Goal: Check status: Check status

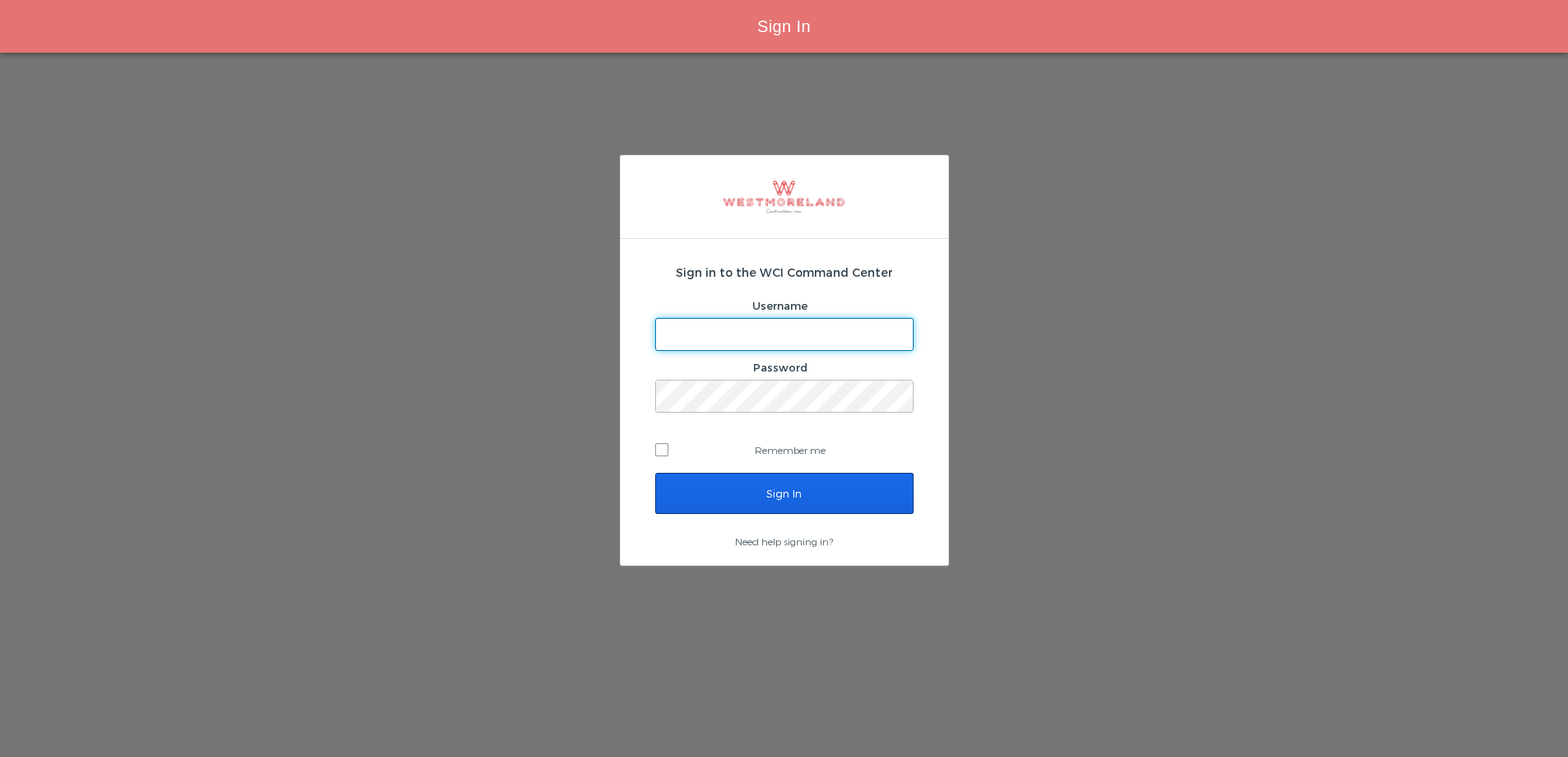
type input "[EMAIL_ADDRESS][PERSON_NAME][DOMAIN_NAME]"
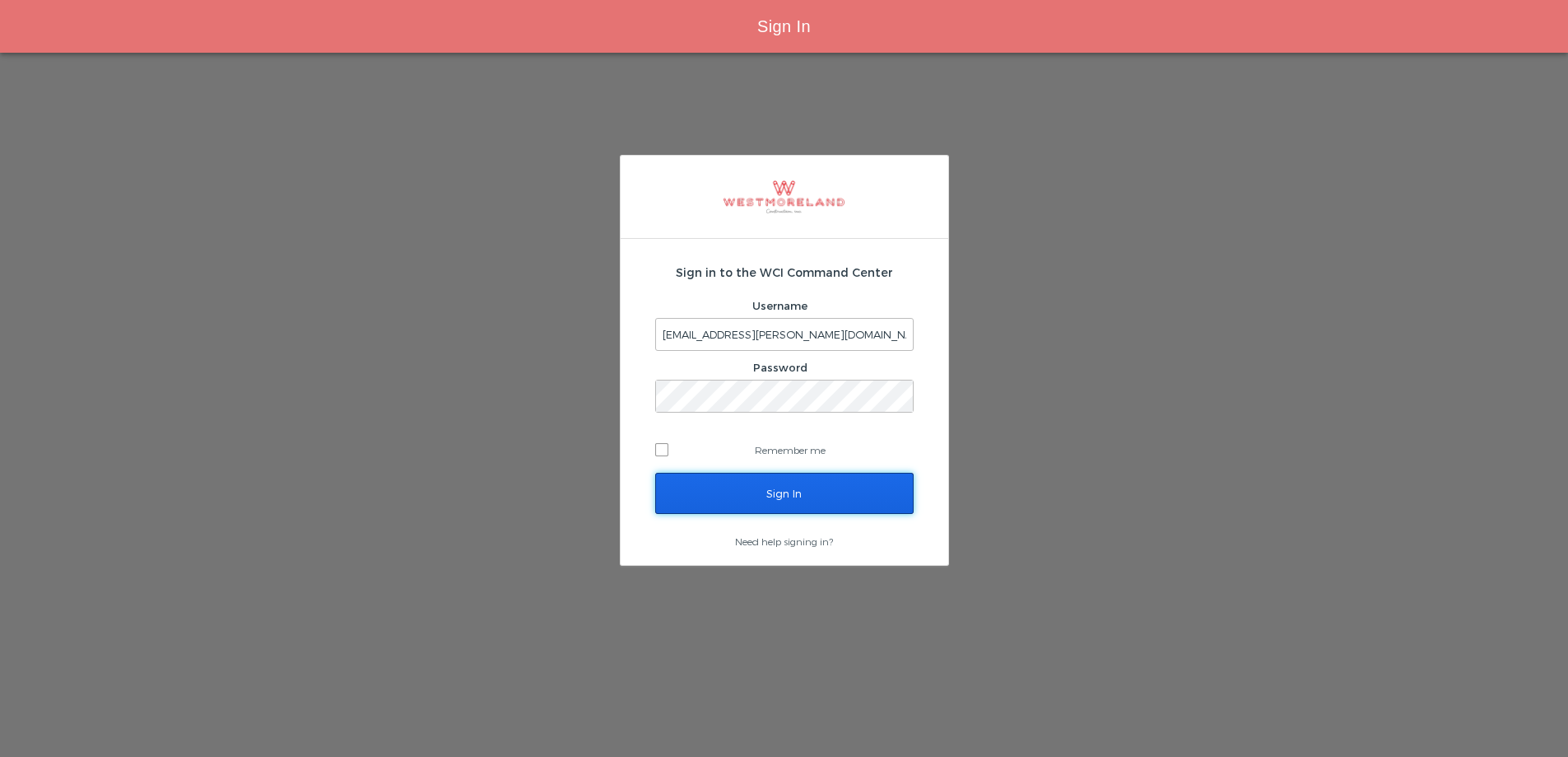
click at [732, 475] on input "Sign In" at bounding box center [784, 493] width 258 height 41
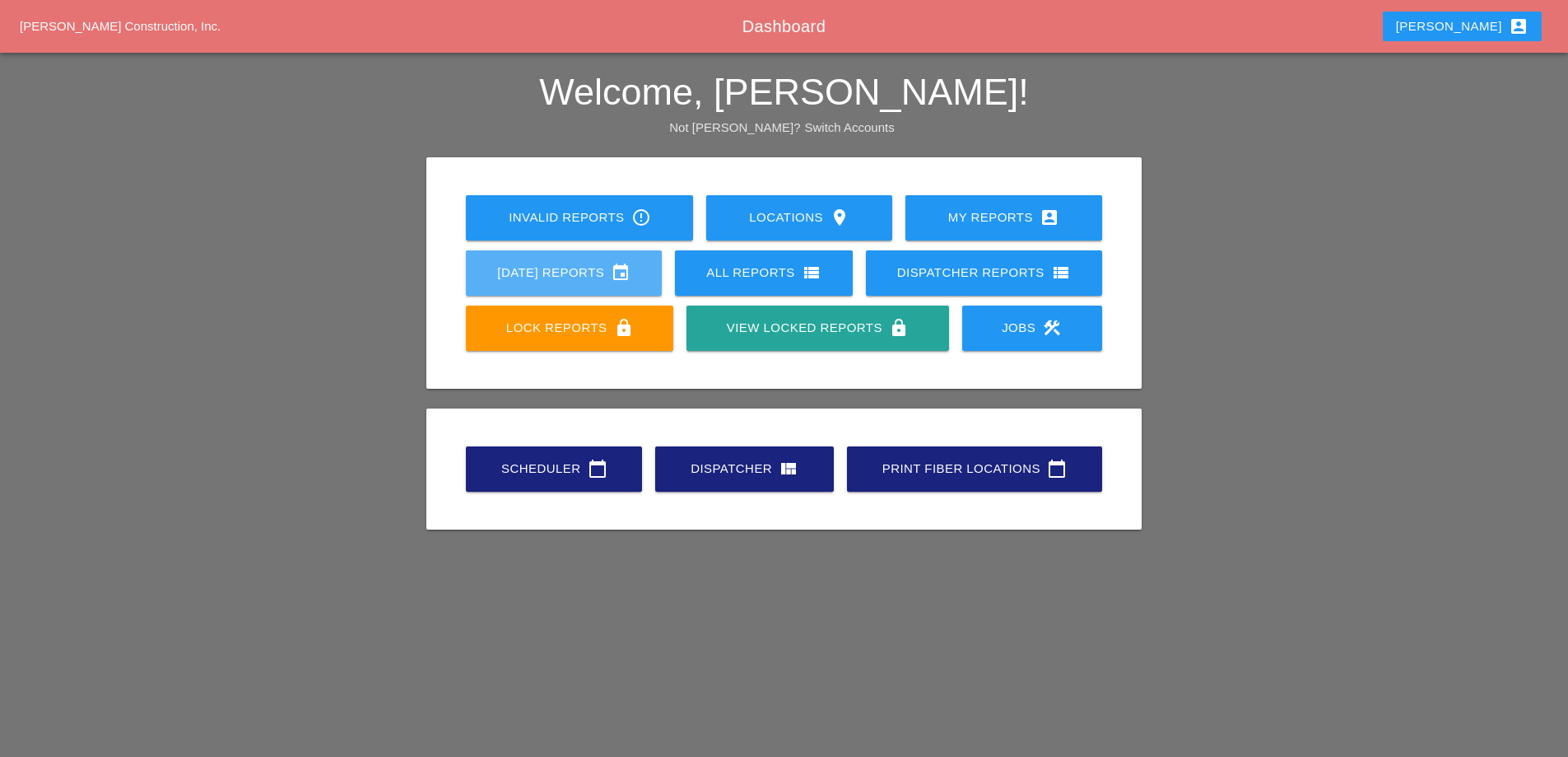
click at [569, 266] on div "[DATE] Reports event" at bounding box center [564, 272] width 144 height 20
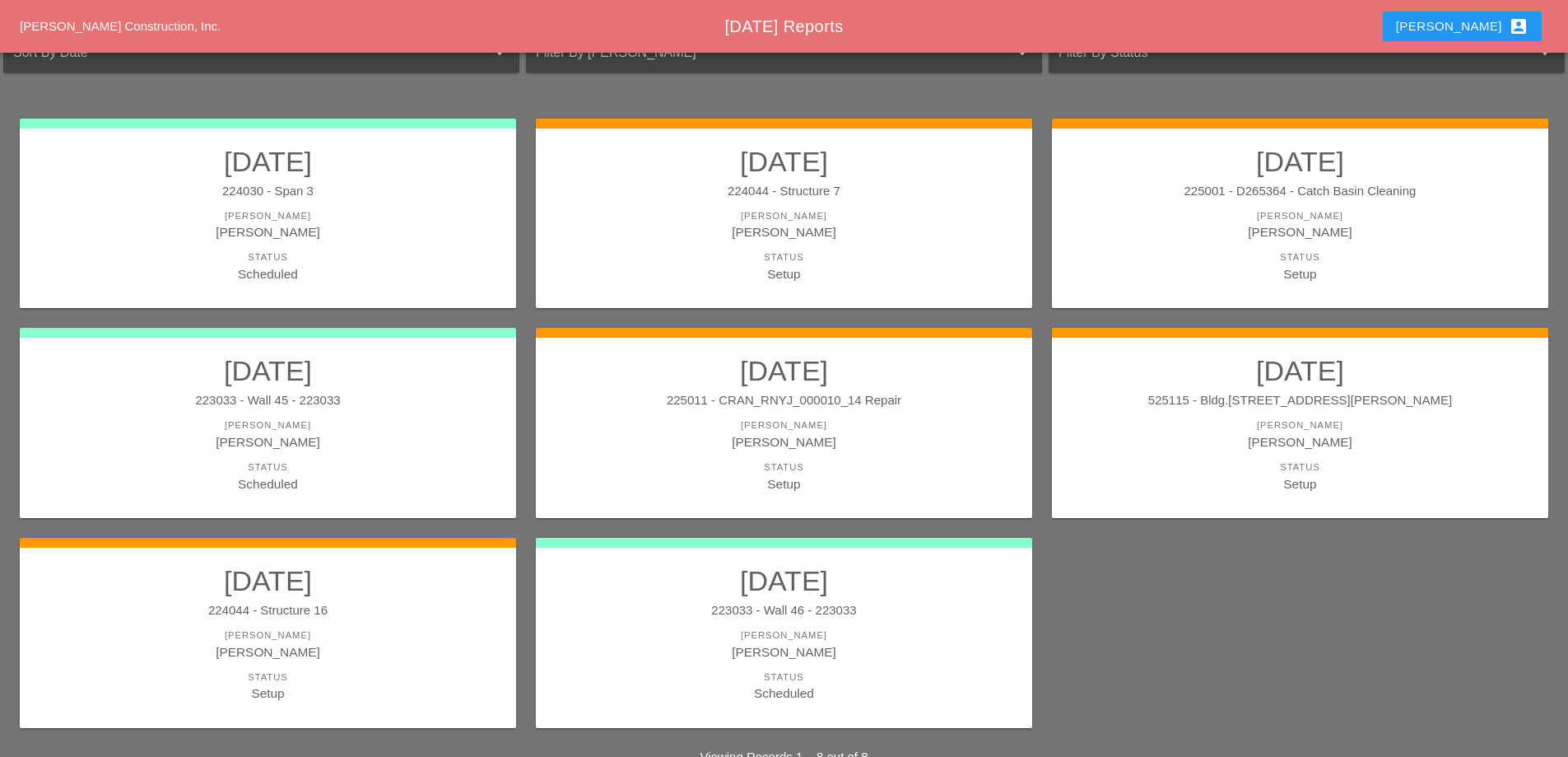
scroll to position [215, 0]
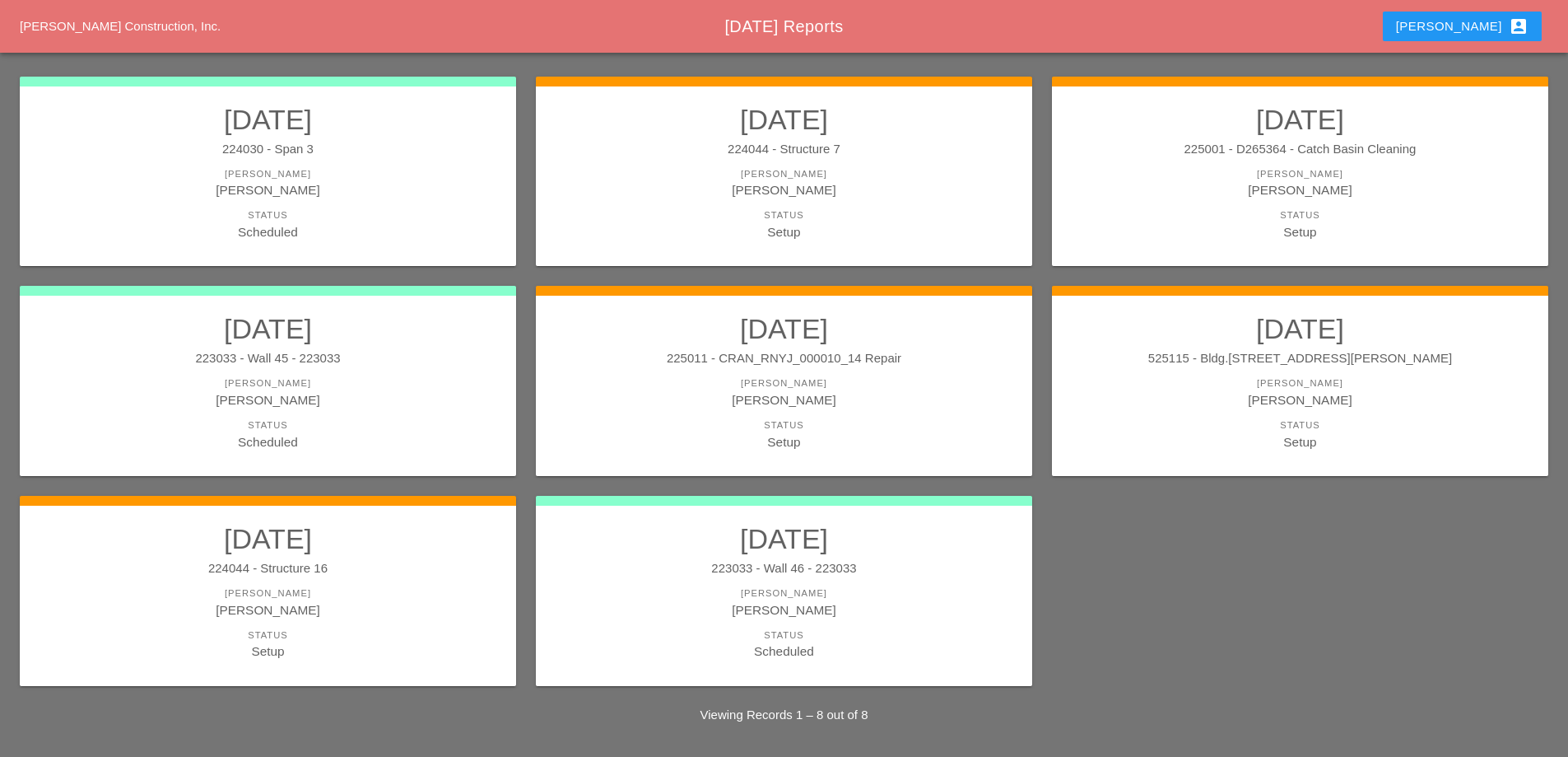
click at [1246, 212] on div "Status" at bounding box center [1300, 215] width 464 height 14
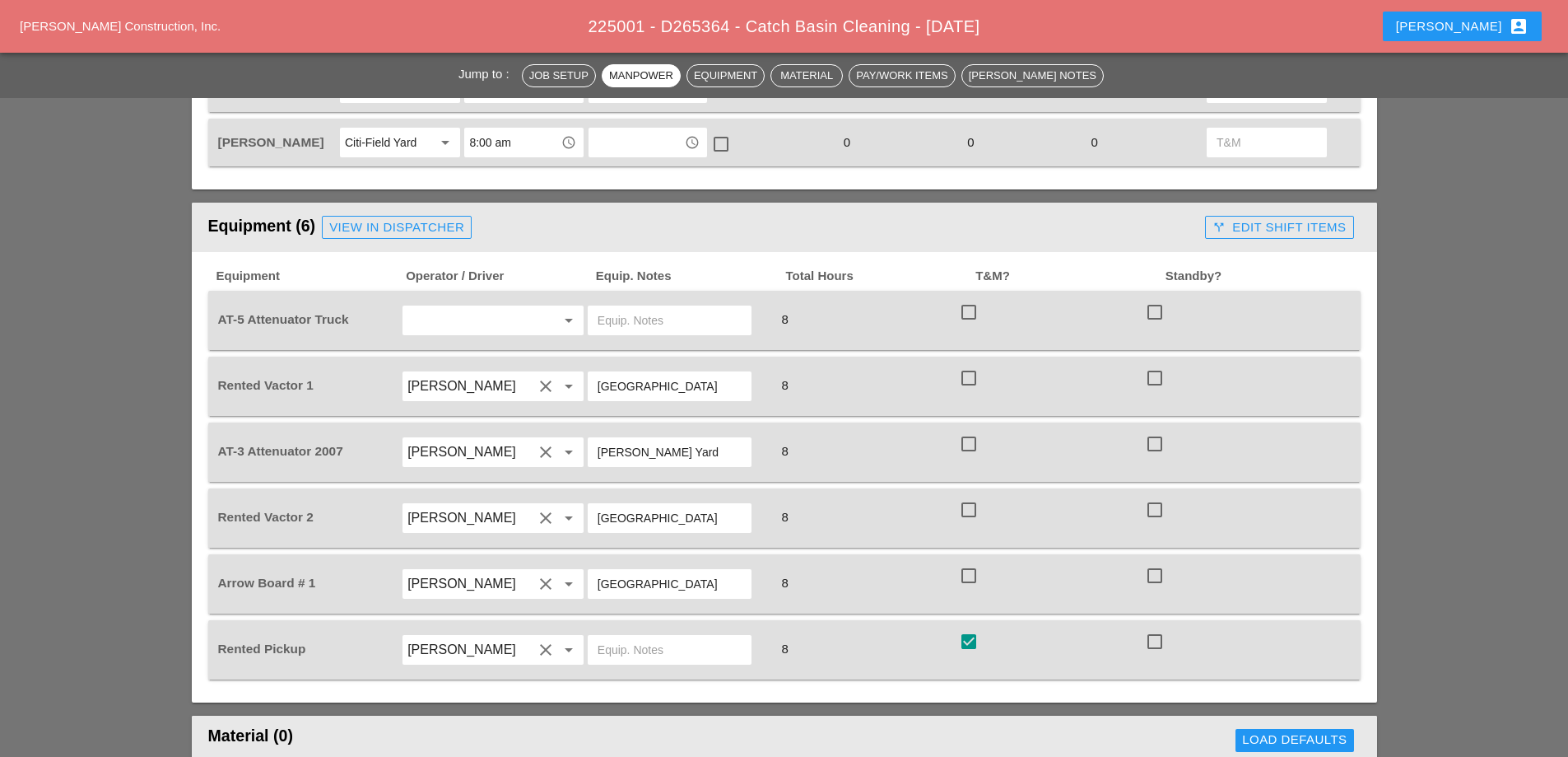
scroll to position [1070, 0]
